Goal: Find specific page/section: Find specific page/section

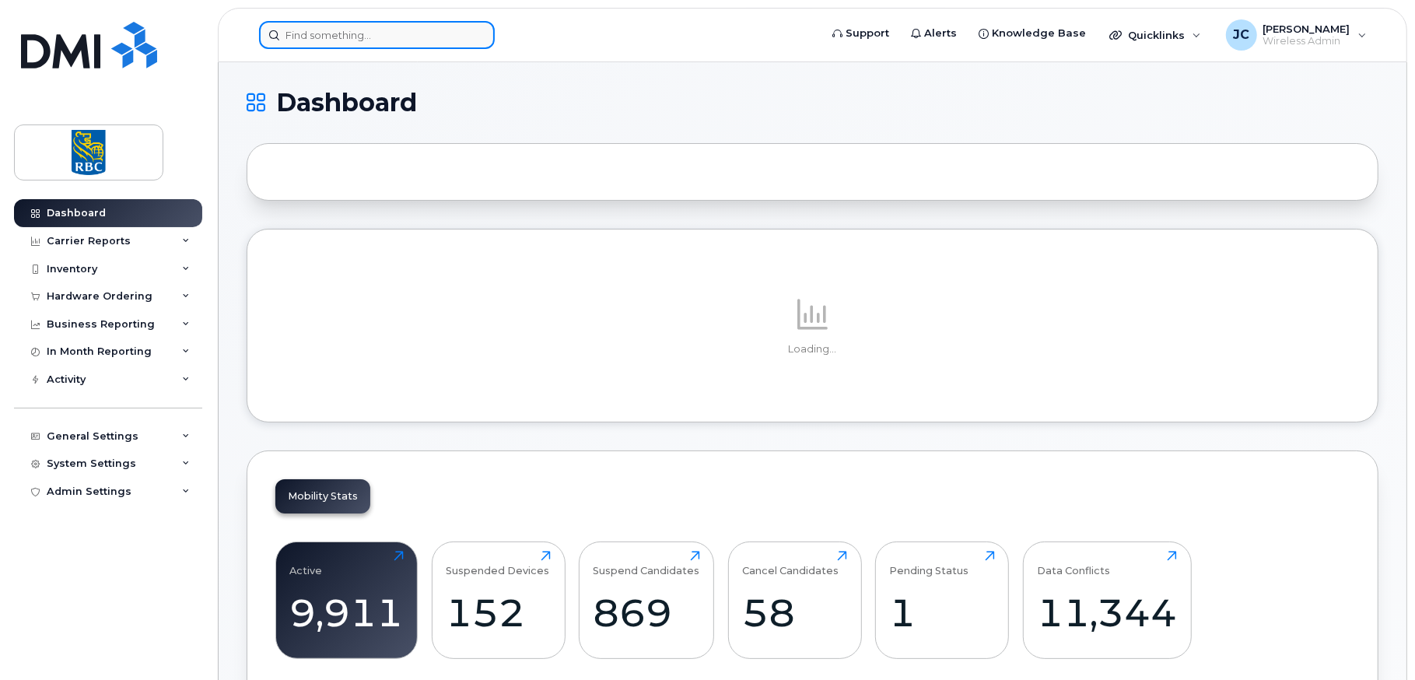
click at [395, 38] on input at bounding box center [377, 35] width 236 height 28
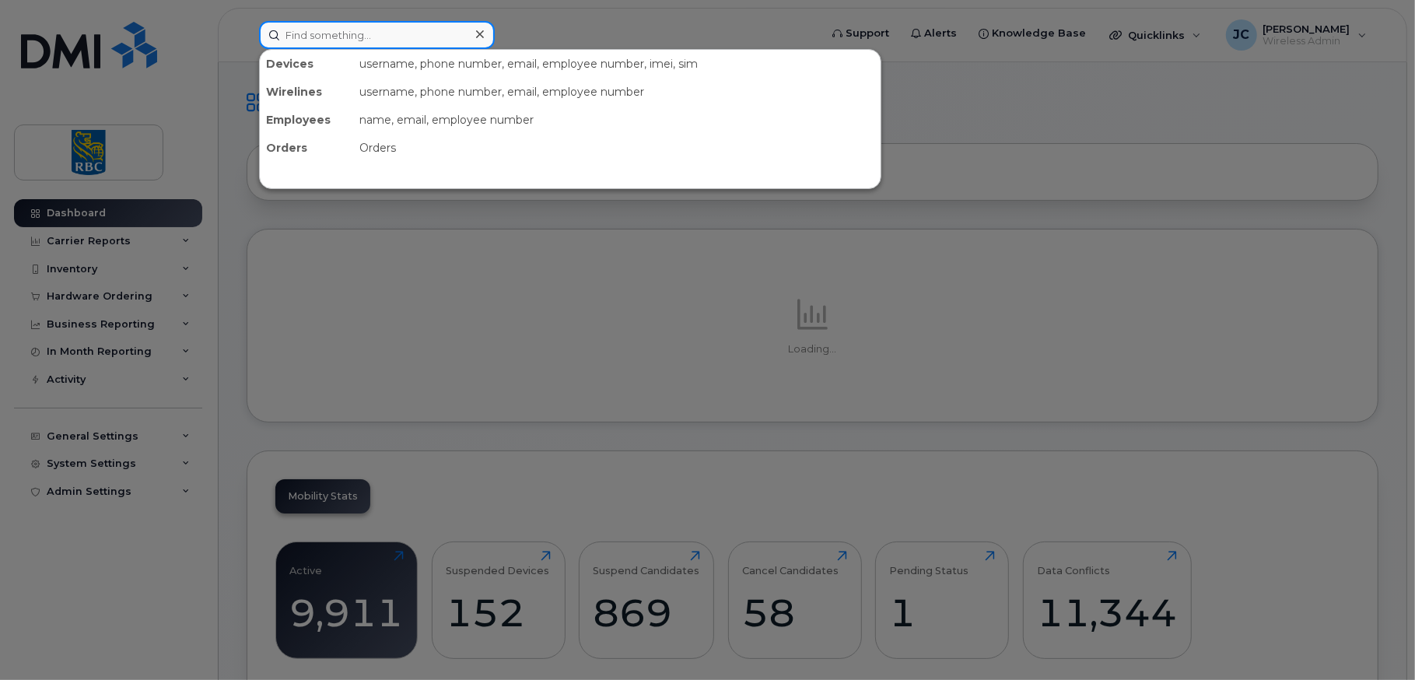
paste input "[PERSON_NAME]"
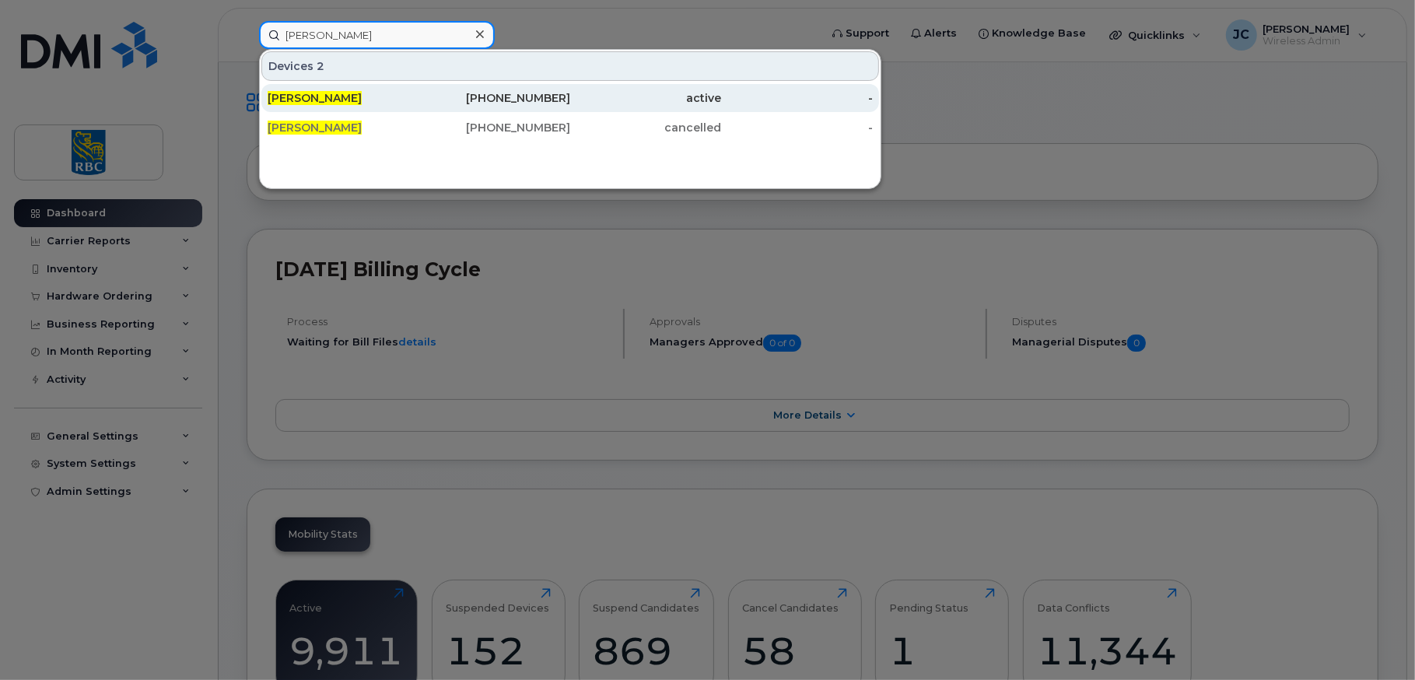
type input "[PERSON_NAME]"
click at [342, 93] on span "[PERSON_NAME]" at bounding box center [315, 98] width 94 height 14
